Goal: Use online tool/utility: Utilize a website feature to perform a specific function

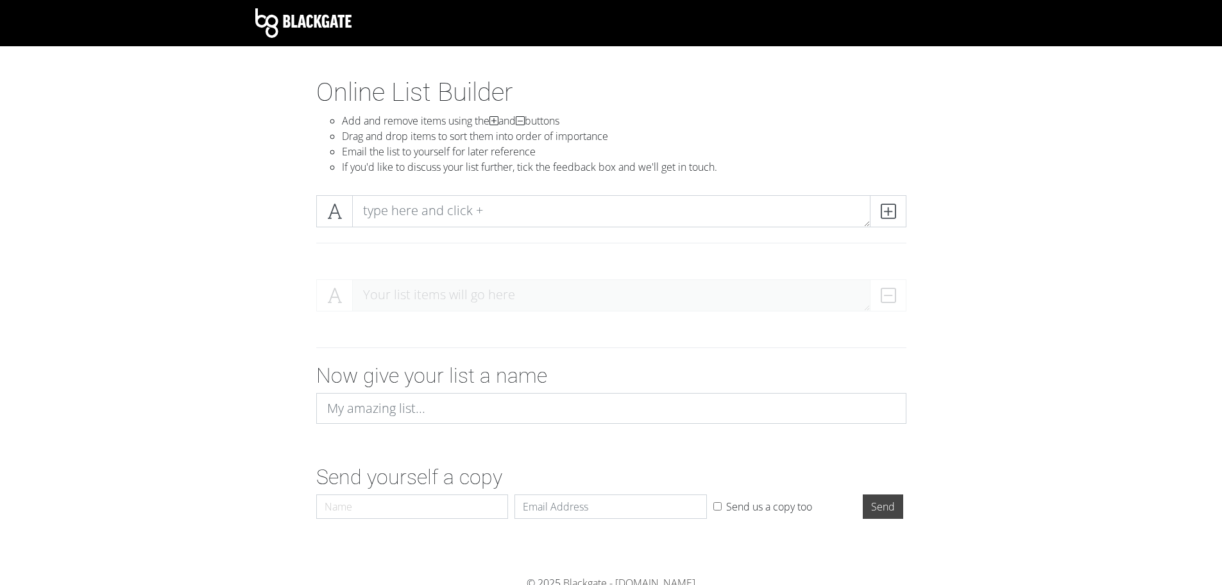
scroll to position [6, 0]
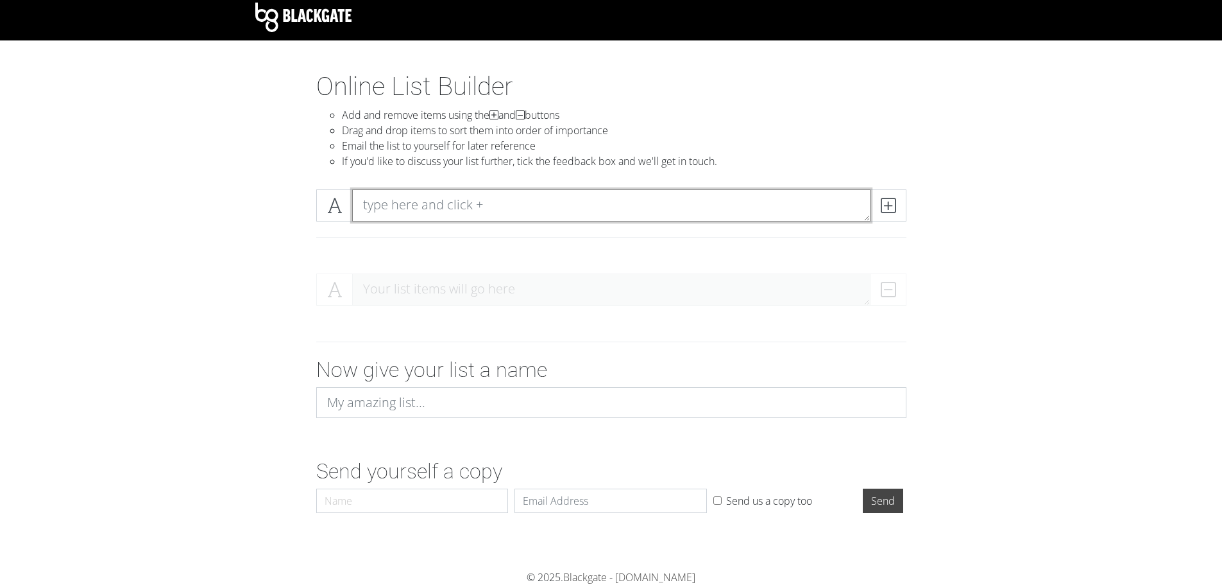
click at [461, 209] on textarea at bounding box center [611, 205] width 519 height 32
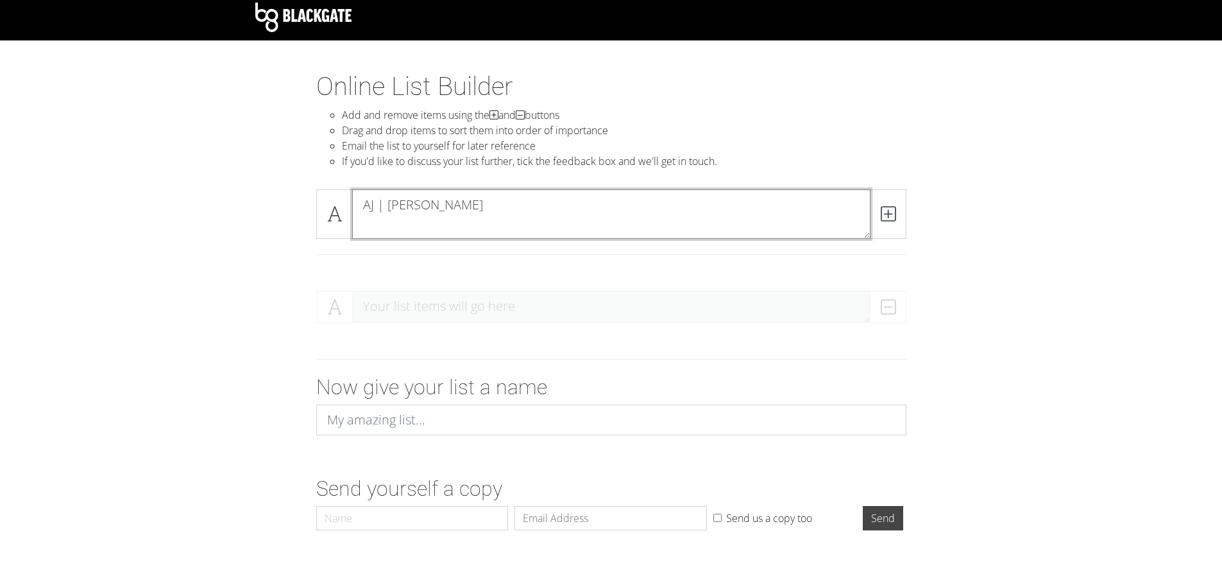
scroll to position [0, 0]
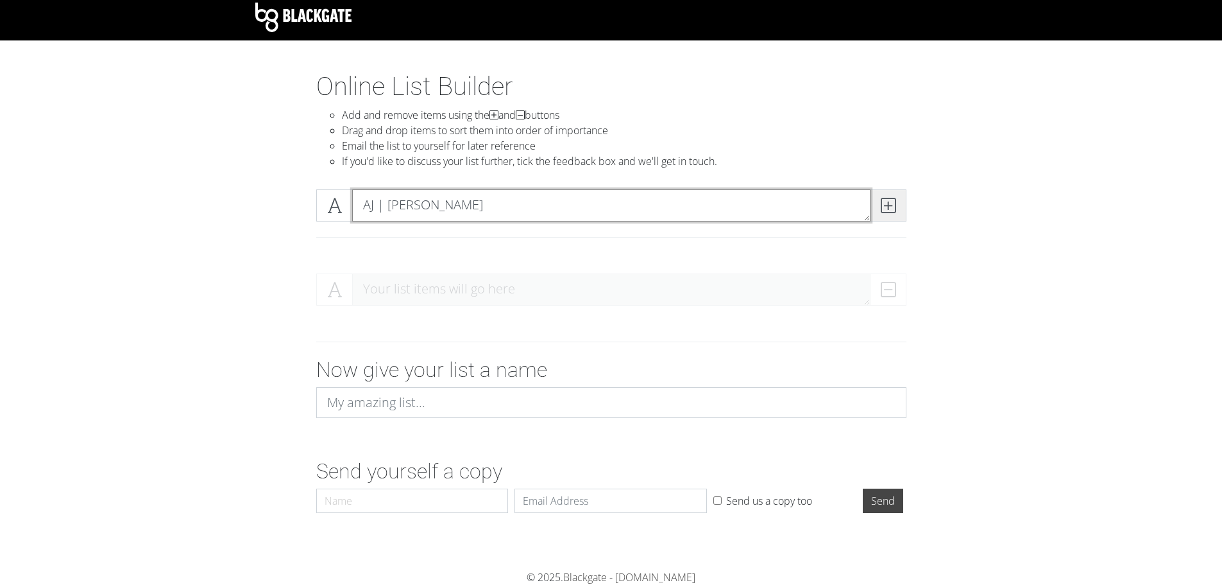
type textarea "AJ | [PERSON_NAME]"
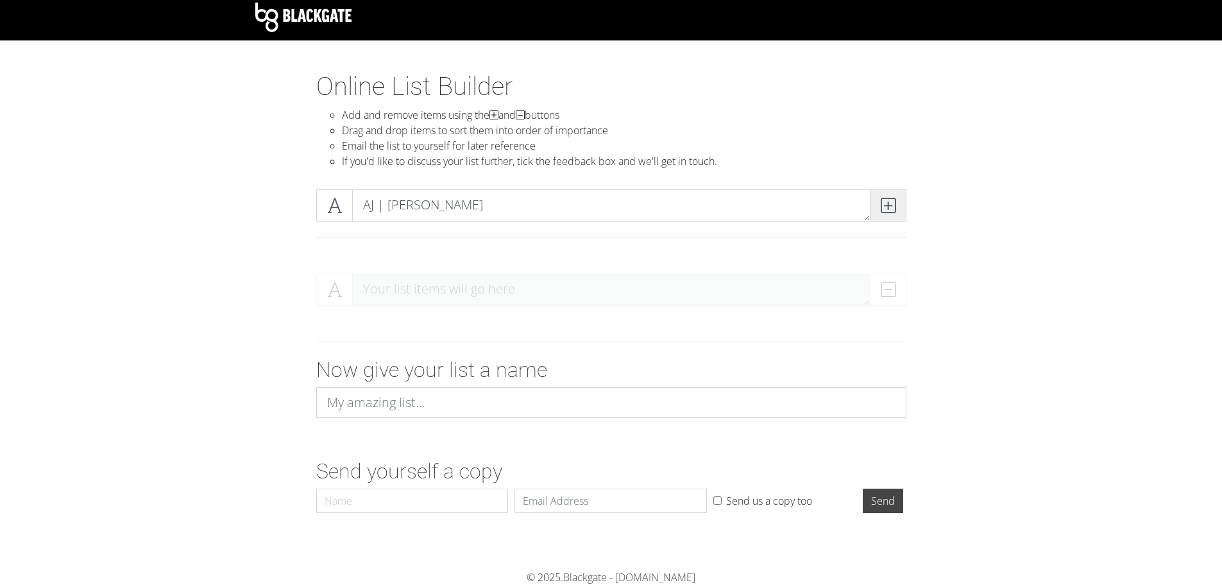
click at [891, 205] on icon at bounding box center [888, 205] width 15 height 13
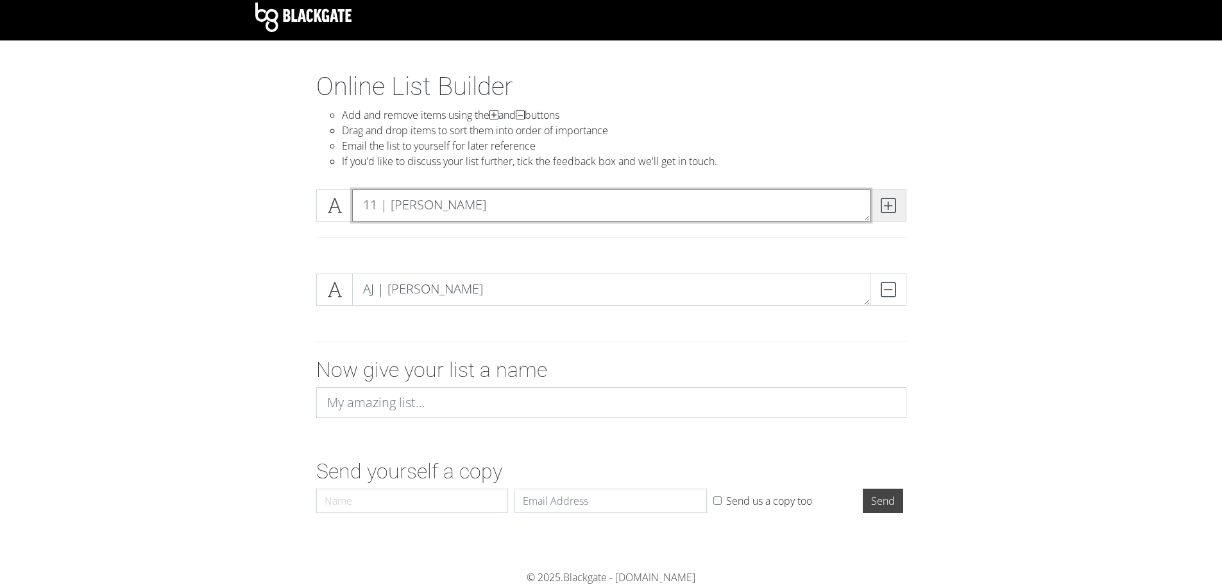
type textarea "11 | [PERSON_NAME]"
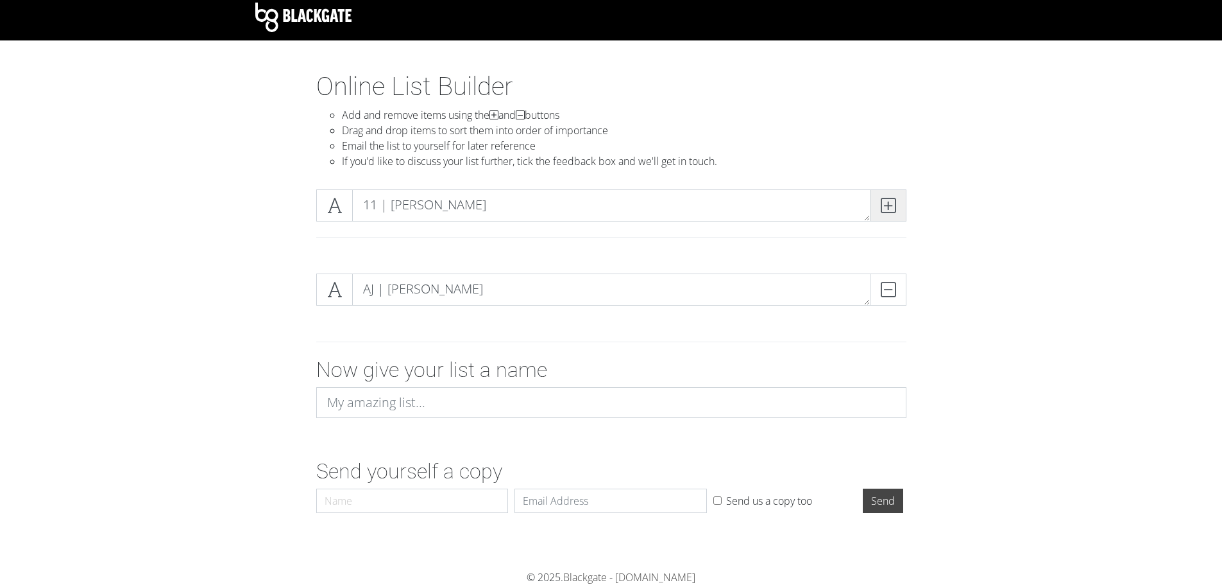
click at [894, 203] on icon at bounding box center [888, 205] width 15 height 13
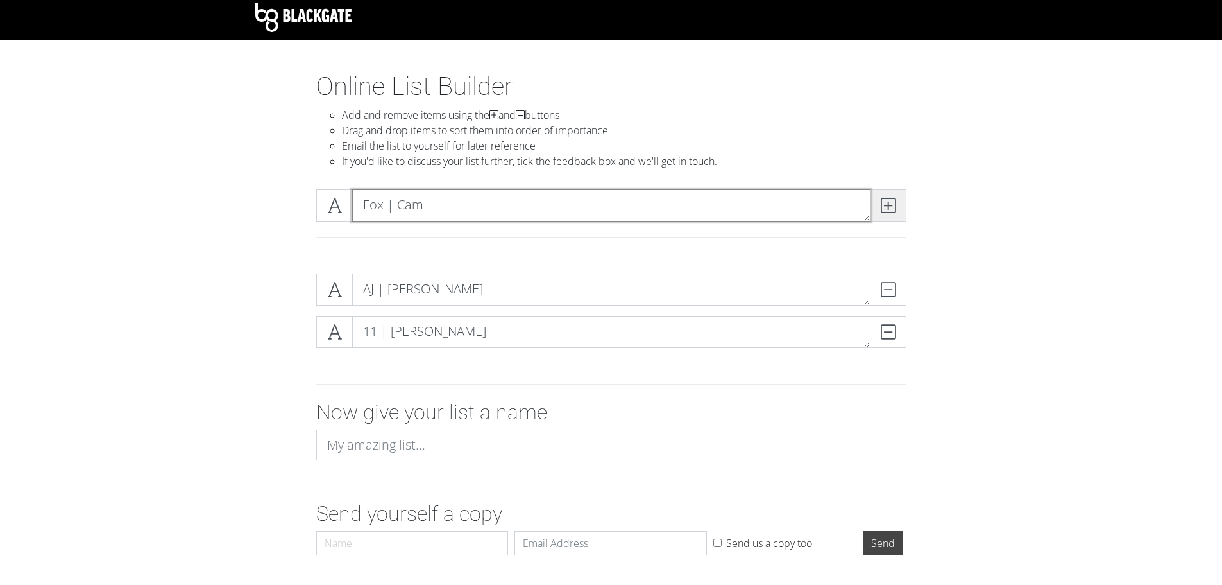
type textarea "Fox | Cam"
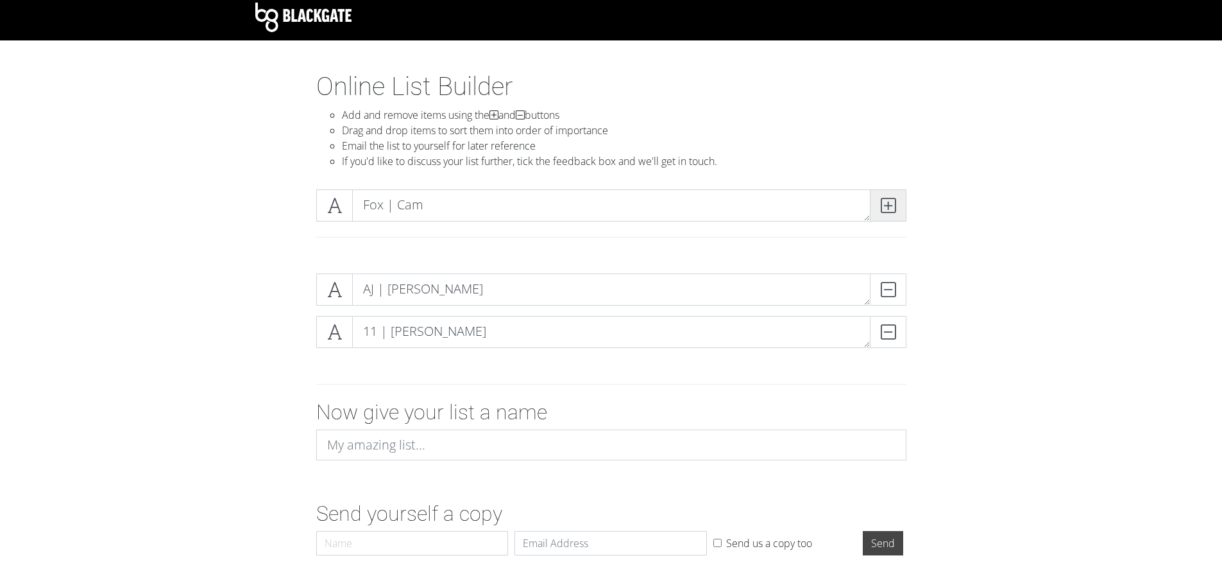
click at [894, 208] on icon at bounding box center [888, 205] width 15 height 13
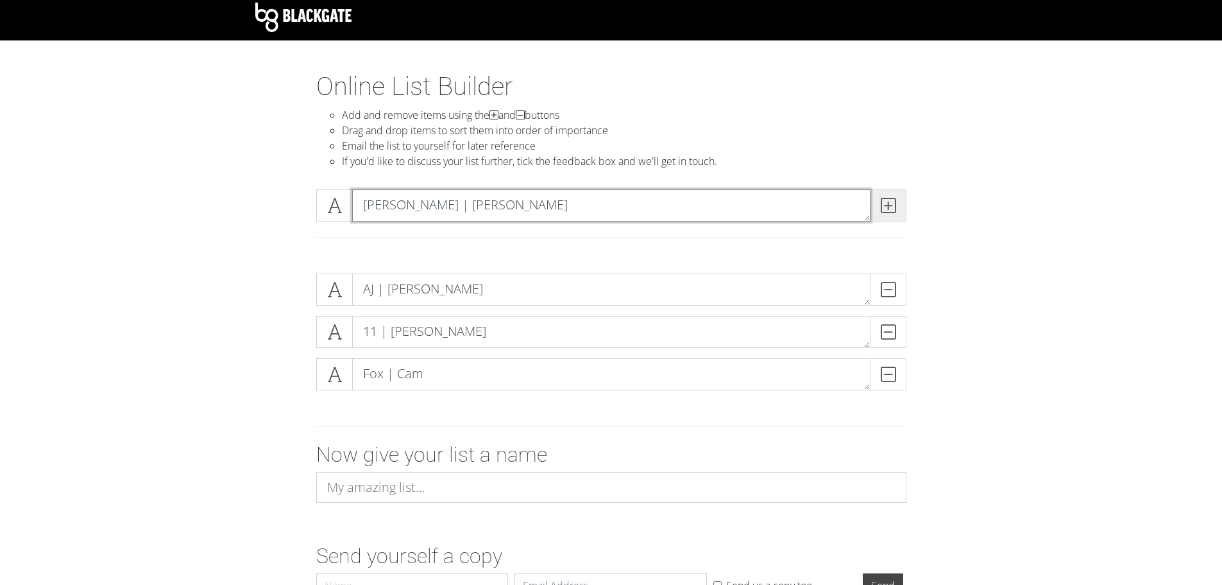
type textarea "[PERSON_NAME] | [PERSON_NAME]"
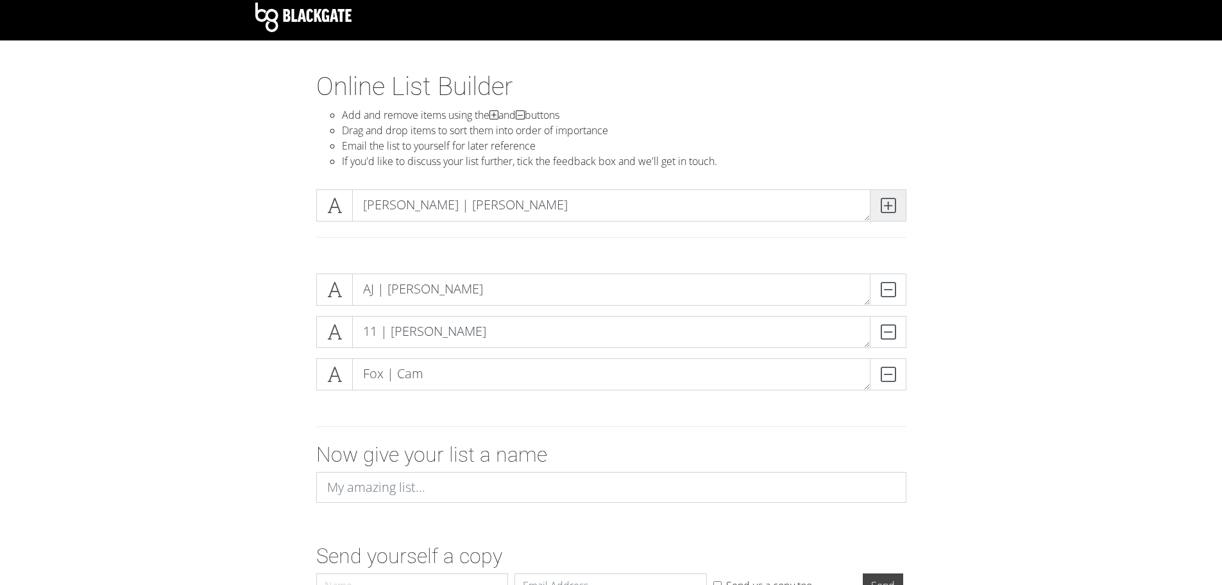
click at [886, 208] on icon at bounding box center [888, 205] width 15 height 13
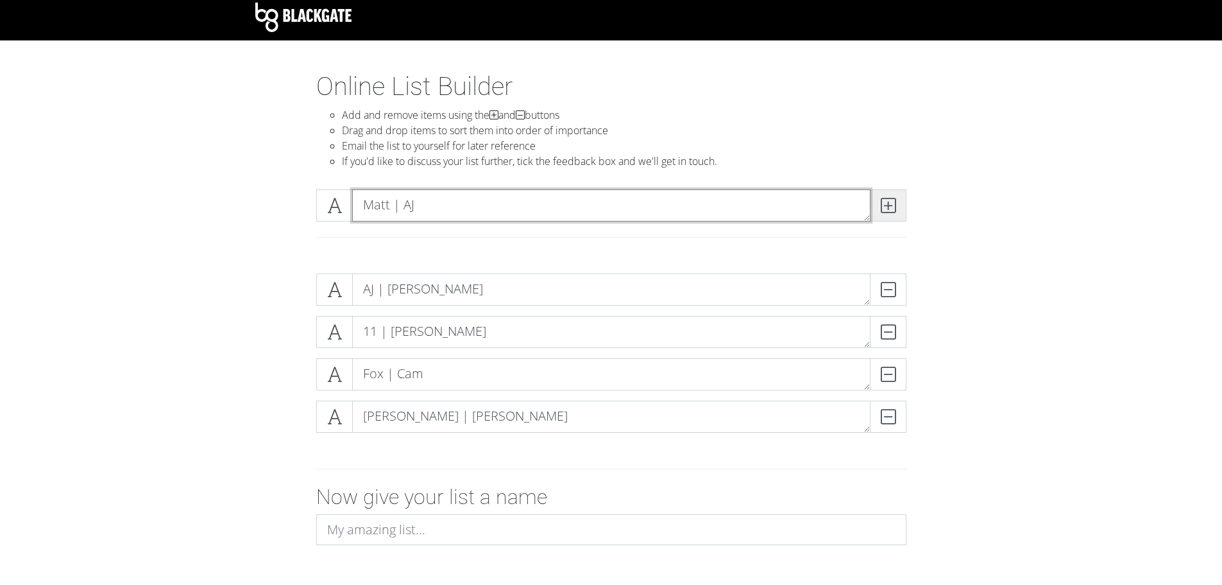
type textarea "Matt | AJ"
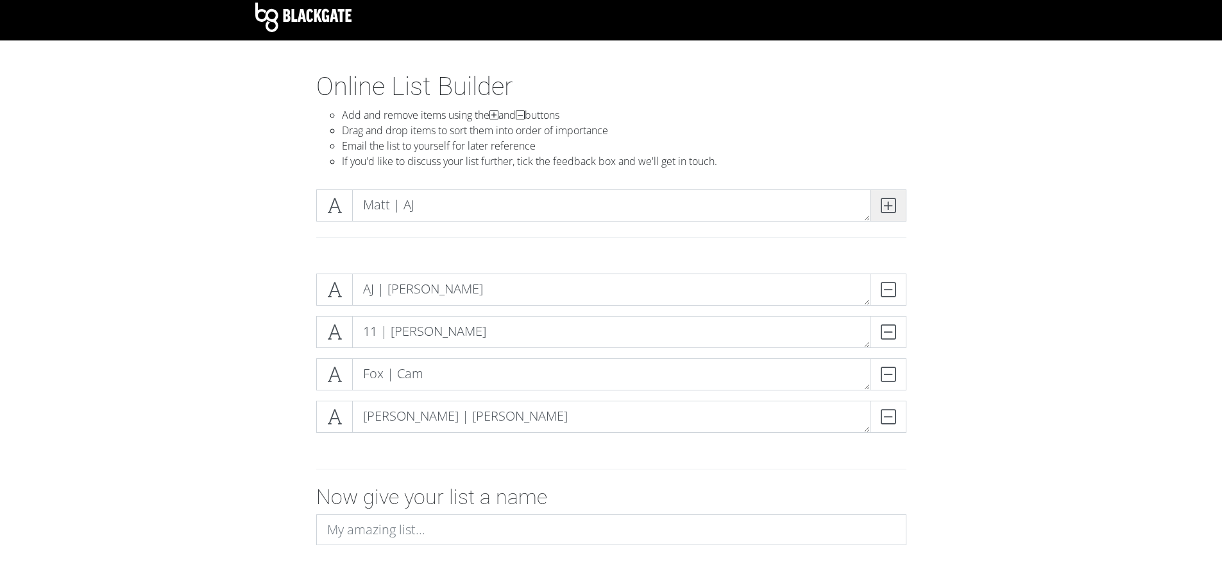
click at [896, 206] on span at bounding box center [888, 205] width 37 height 32
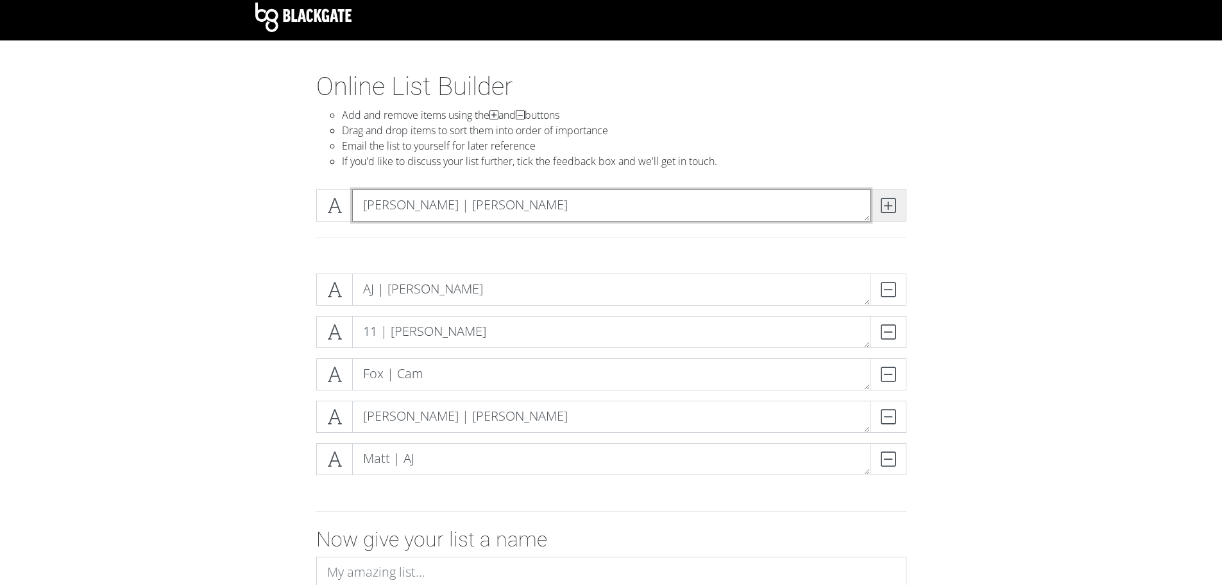
type textarea "[PERSON_NAME] | [PERSON_NAME]"
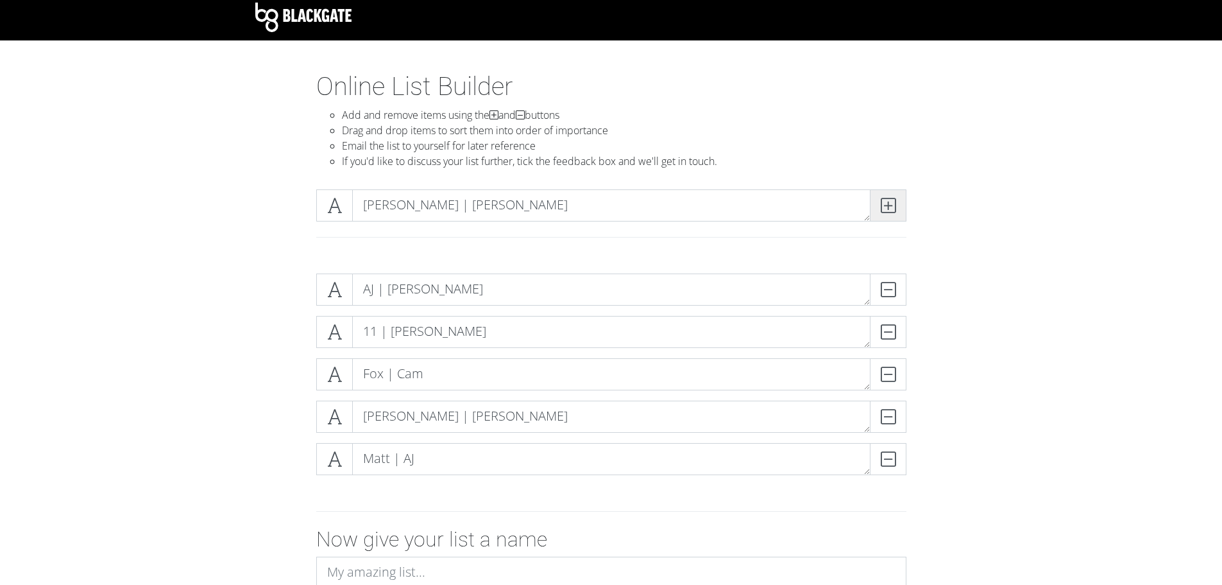
click at [891, 210] on icon at bounding box center [888, 205] width 15 height 13
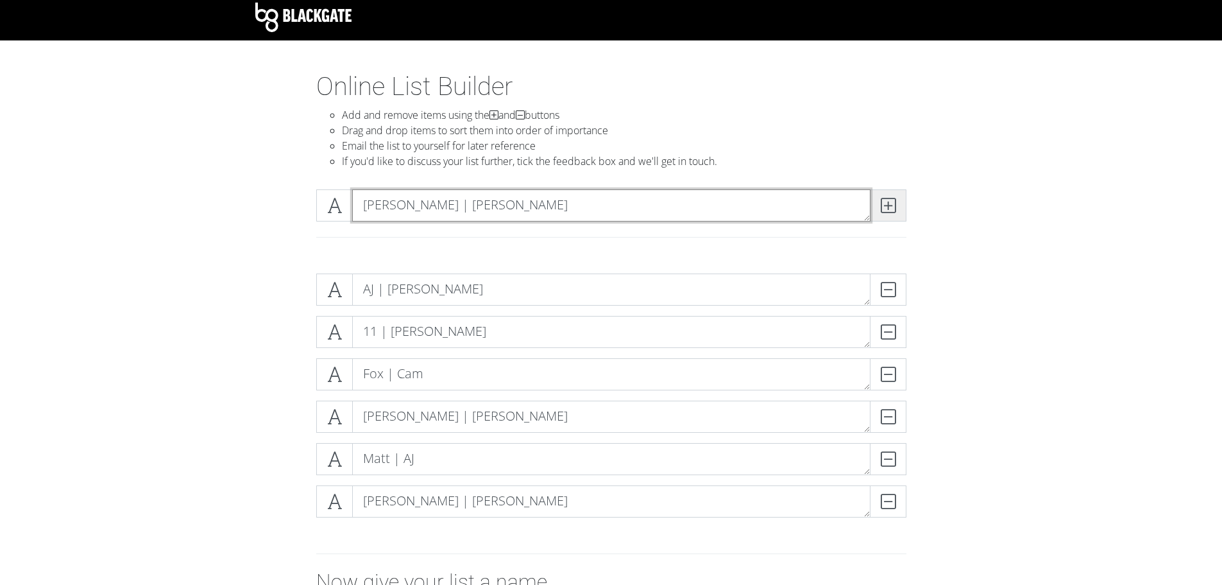
type textarea "[PERSON_NAME] | [PERSON_NAME]"
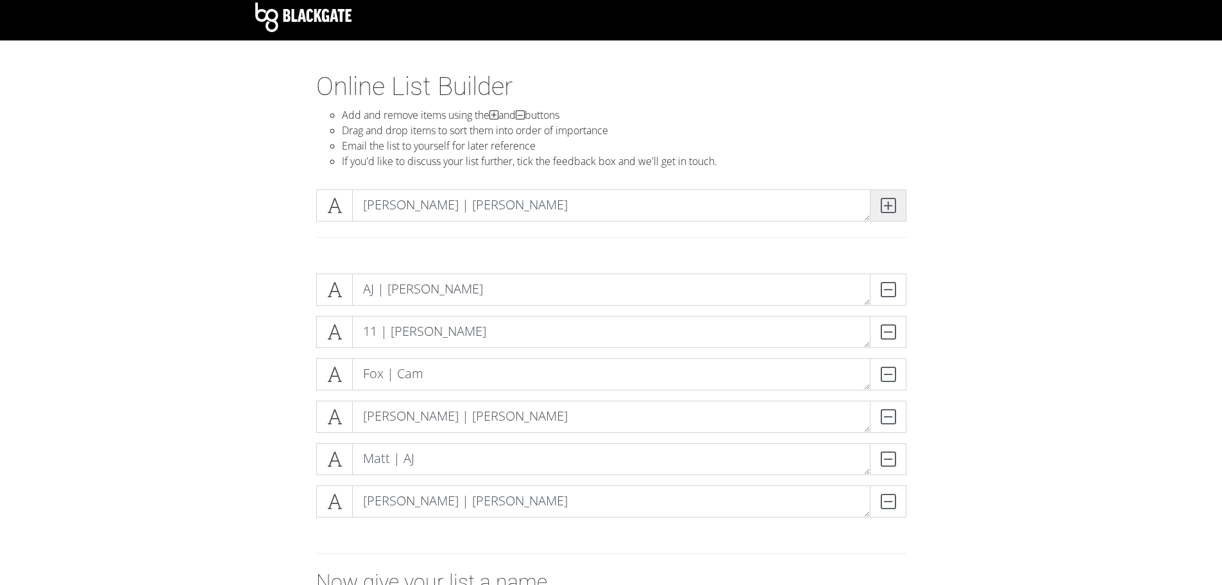
click at [888, 209] on icon at bounding box center [888, 205] width 15 height 13
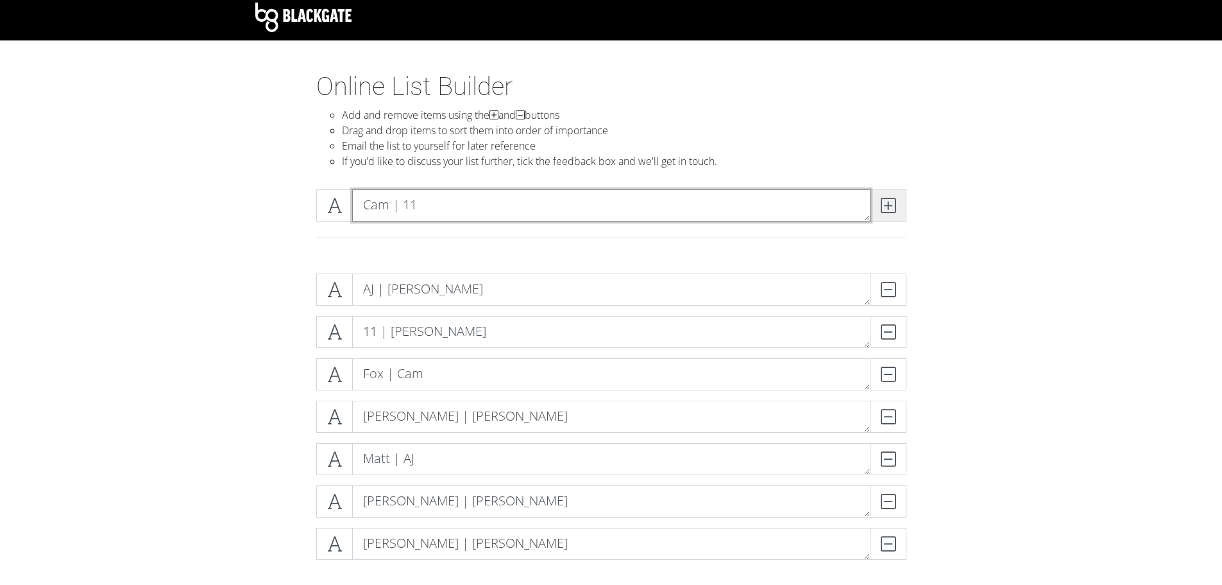
type textarea "Cam | 11"
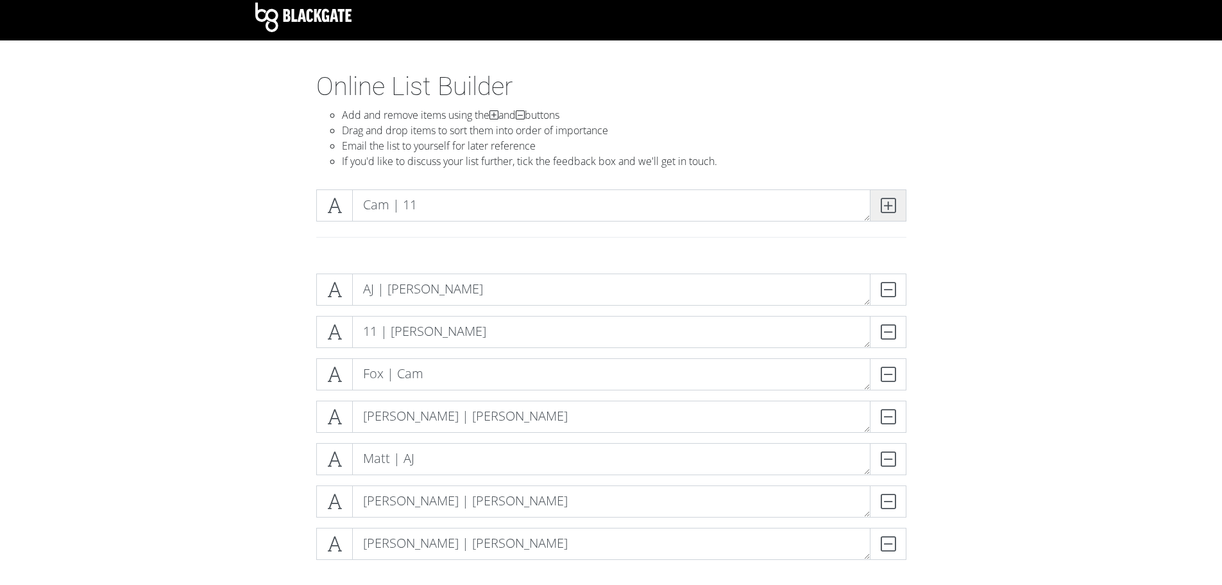
click at [892, 203] on icon at bounding box center [888, 205] width 15 height 13
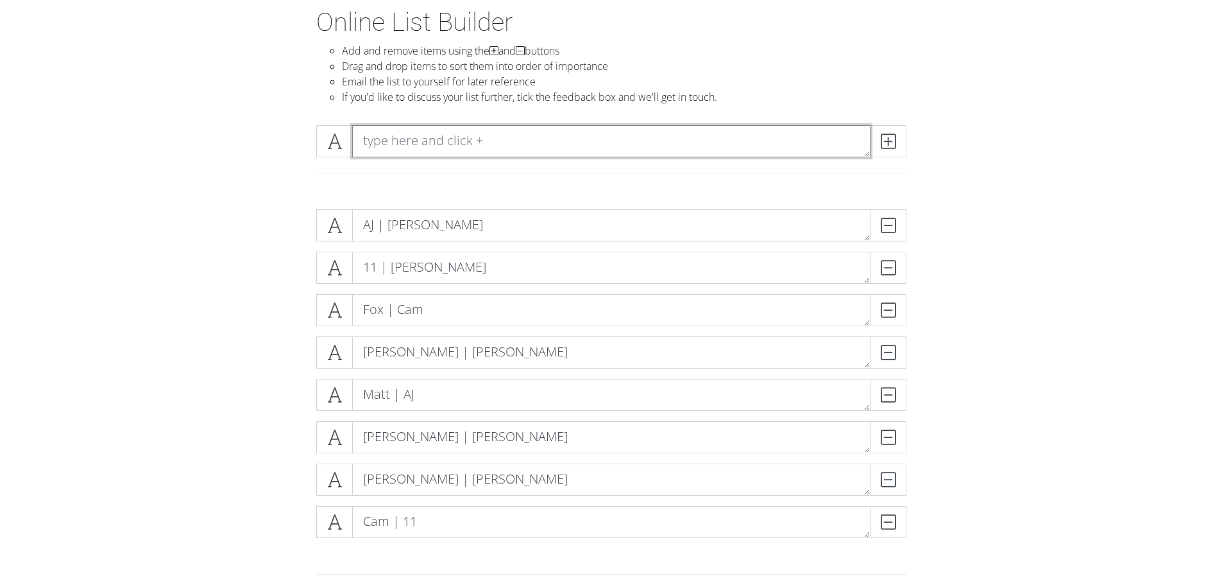
scroll to position [134, 0]
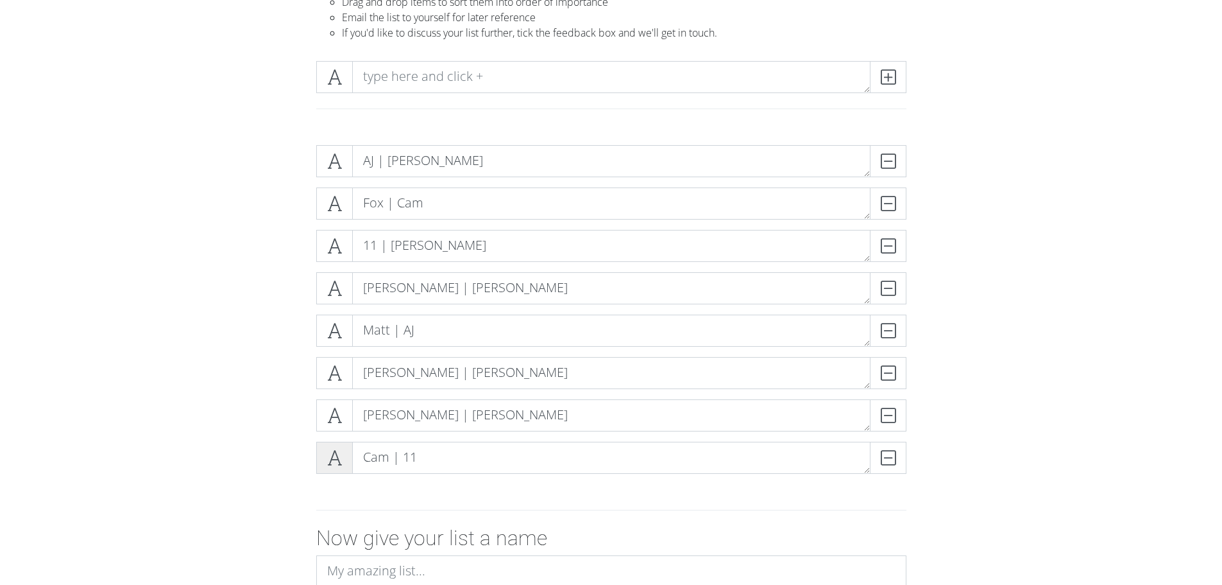
click at [327, 462] on icon at bounding box center [334, 457] width 15 height 13
click at [238, 308] on form "AJ | [PERSON_NAME] Fox | Cam DELETE 11 | [PERSON_NAME] [PERSON_NAME] | [PERSON_…" at bounding box center [611, 411] width 1222 height 552
click at [341, 458] on icon at bounding box center [334, 457] width 15 height 13
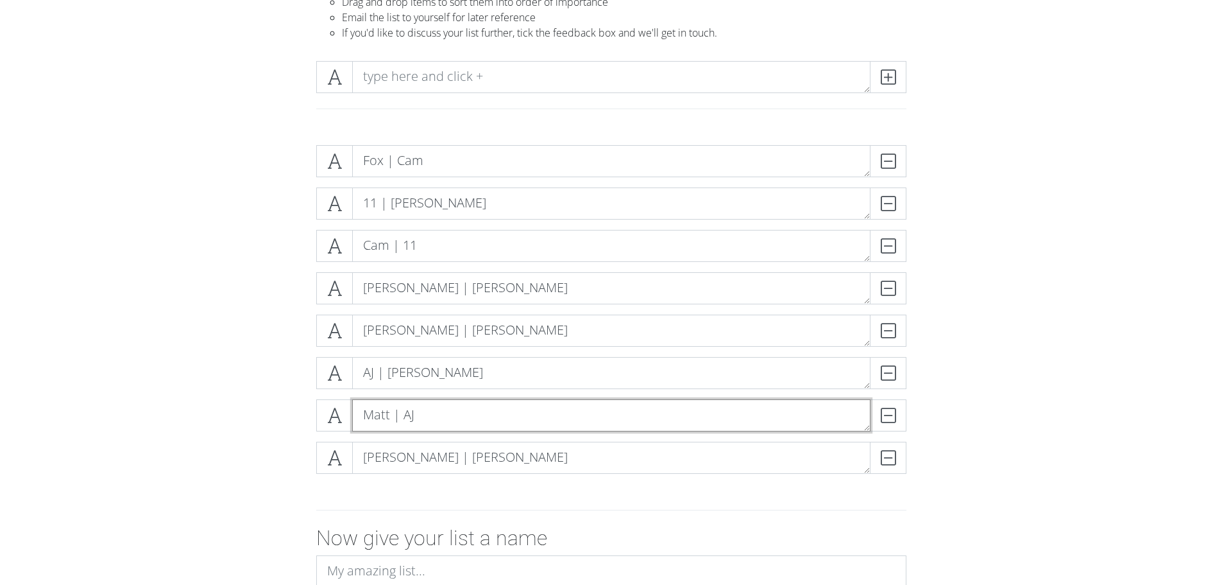
click at [415, 418] on textarea "Matt | AJ" at bounding box center [611, 415] width 519 height 32
type textarea "Matt | Cam"
click at [293, 164] on div "Fox | Cam DELETE 11 | [PERSON_NAME] Cam | 11 DELETE [PERSON_NAME] | [PERSON_NAM…" at bounding box center [612, 314] width 732 height 359
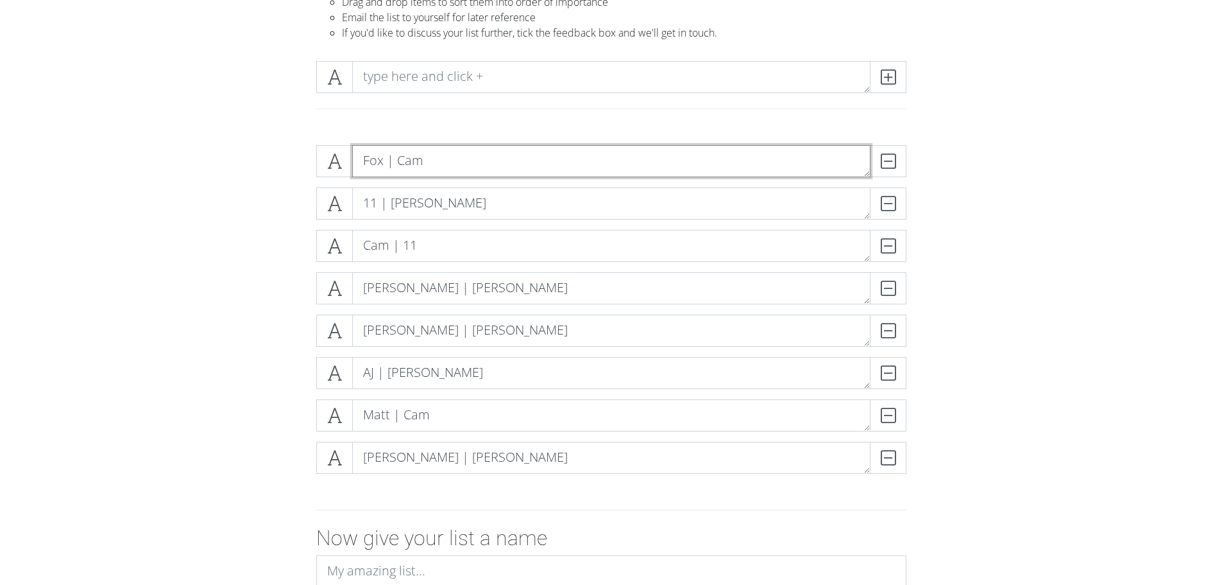
click at [410, 159] on textarea "Fox | Cam" at bounding box center [611, 161] width 519 height 32
drag, startPoint x: 420, startPoint y: 159, endPoint x: 400, endPoint y: 161, distance: 20.0
click at [400, 161] on textarea "Fox | Cam" at bounding box center [611, 161] width 519 height 32
type textarea "Fox | AJ"
click at [177, 201] on form "Fox | AJ DELETE 11 | [PERSON_NAME] Cam | 11 DELETE [PERSON_NAME] | [PERSON_NAME…" at bounding box center [611, 411] width 1222 height 552
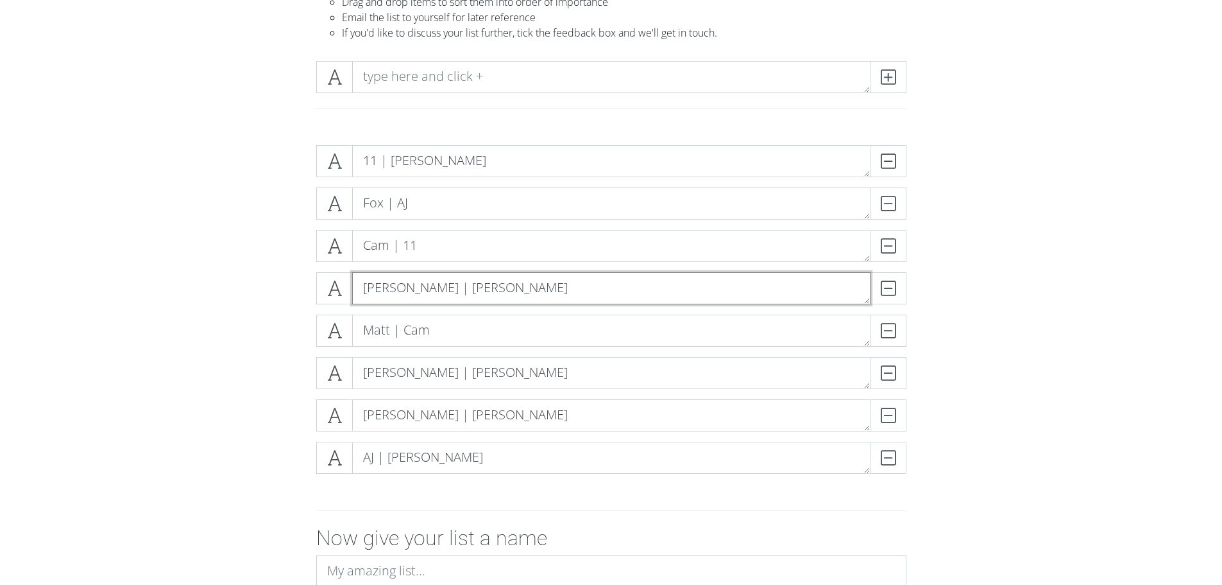
click at [427, 287] on textarea "[PERSON_NAME] | [PERSON_NAME]" at bounding box center [611, 288] width 519 height 32
click at [223, 302] on form "11 | [PERSON_NAME] Fox | AJ DELETE Cam | 11 DELETE [PERSON_NAME] | [PERSON_NAME…" at bounding box center [611, 411] width 1222 height 552
click at [329, 250] on icon at bounding box center [334, 245] width 15 height 13
click at [334, 248] on icon at bounding box center [334, 245] width 15 height 13
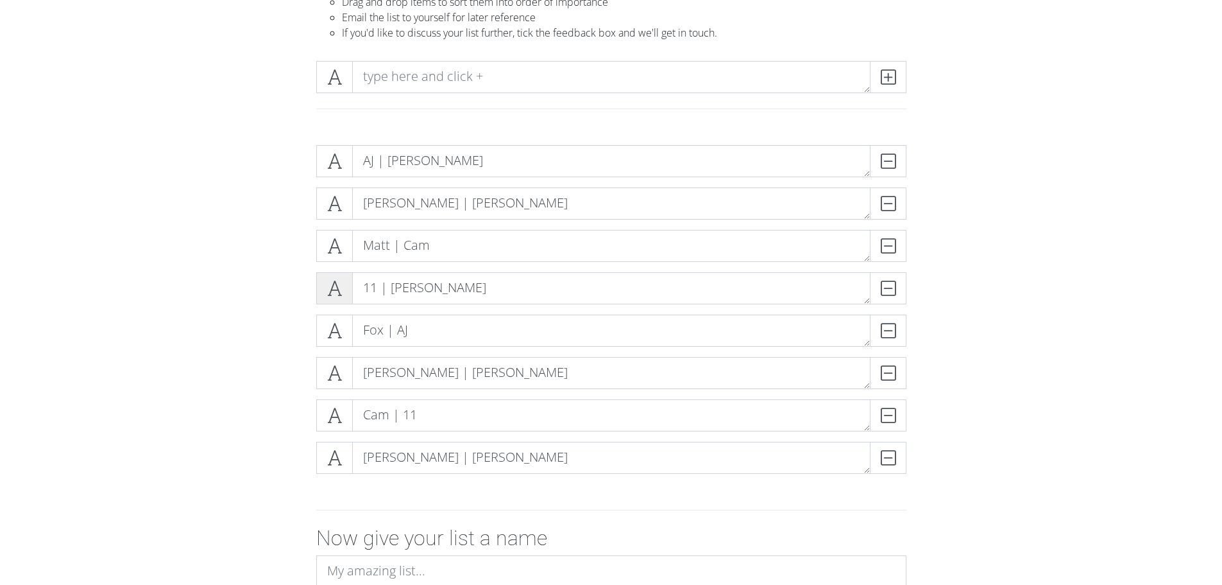
click at [347, 295] on span at bounding box center [334, 288] width 37 height 32
click at [331, 293] on icon at bounding box center [334, 288] width 15 height 13
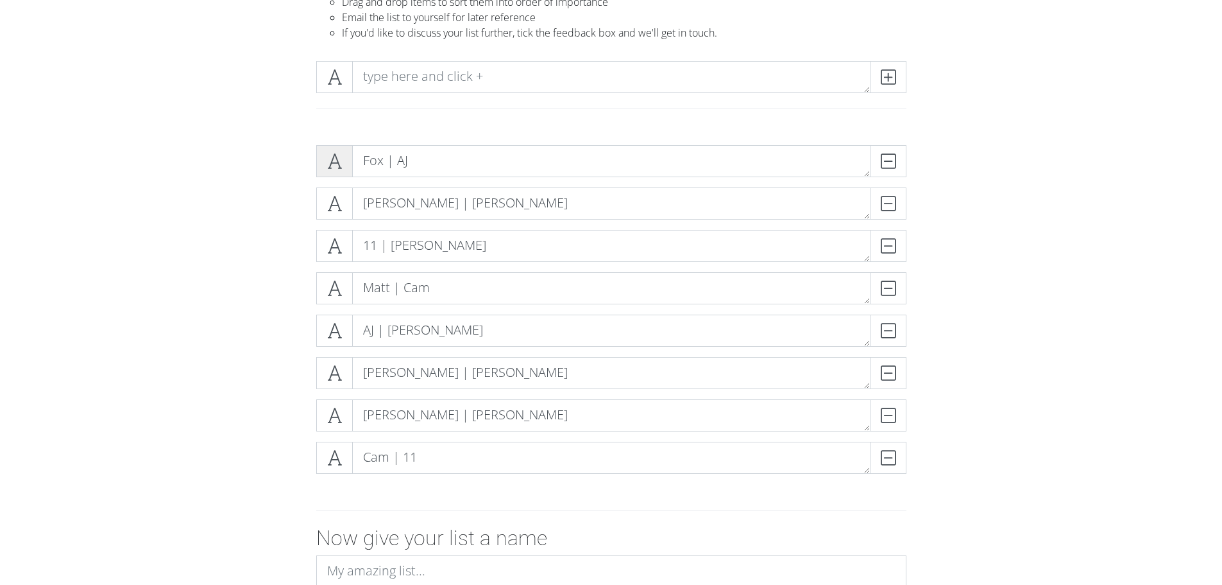
drag, startPoint x: 334, startPoint y: 170, endPoint x: 334, endPoint y: 162, distance: 7.7
click at [334, 162] on icon at bounding box center [334, 161] width 15 height 13
click at [336, 162] on icon at bounding box center [334, 161] width 15 height 13
